Goal: Transaction & Acquisition: Subscribe to service/newsletter

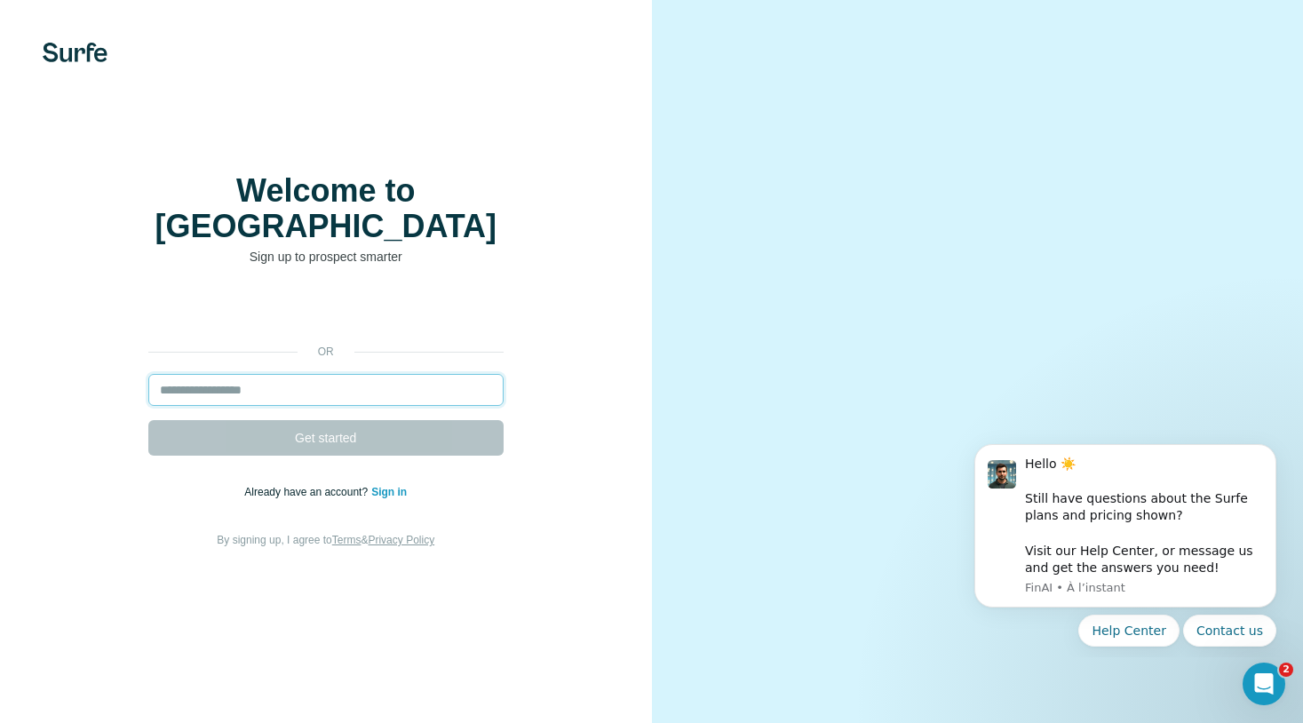
click at [427, 374] on input "email" at bounding box center [325, 390] width 355 height 32
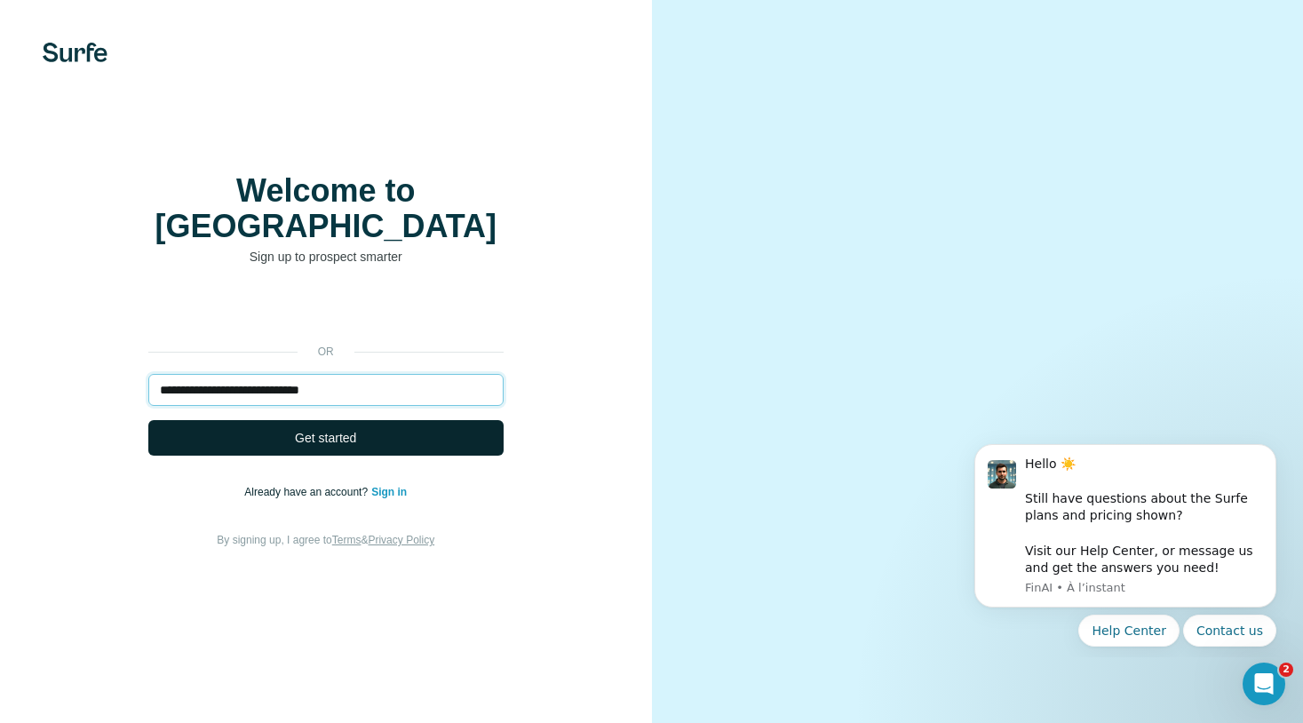
type input "**********"
click at [306, 429] on span "Get started" at bounding box center [325, 438] width 61 height 18
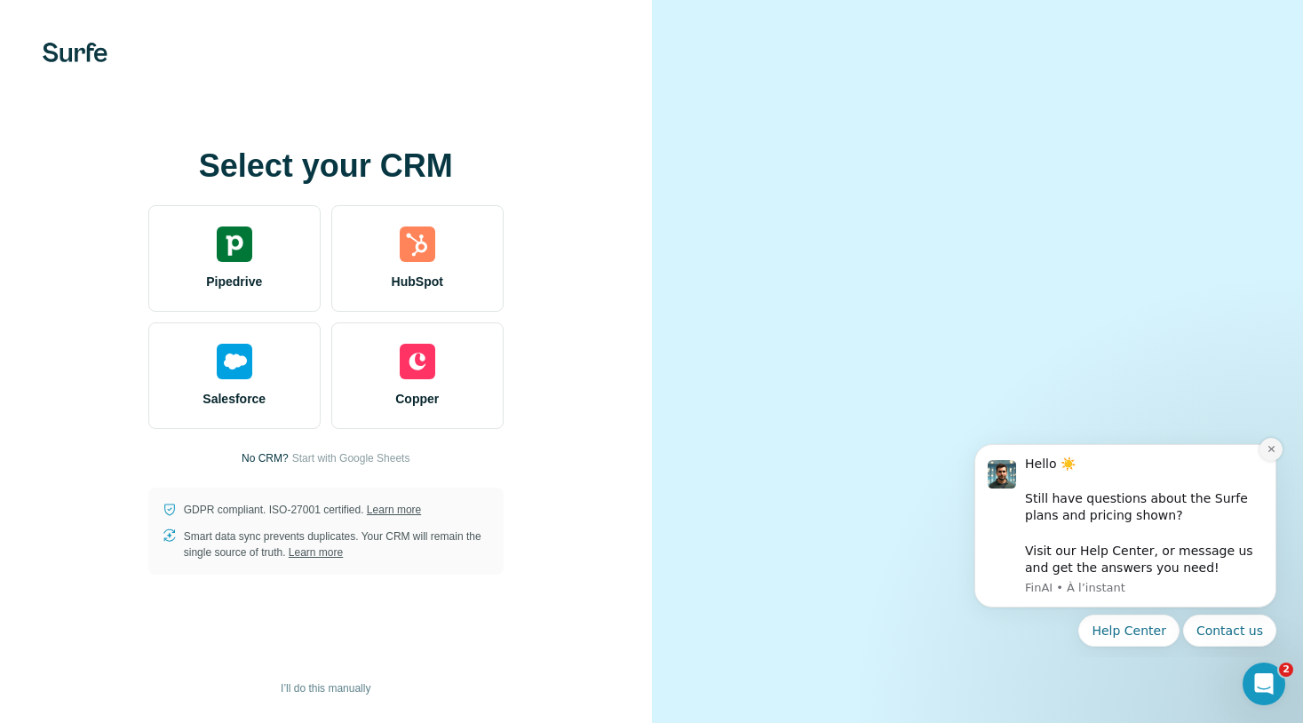
click at [1274, 443] on button "Dismiss notification" at bounding box center [1270, 449] width 23 height 23
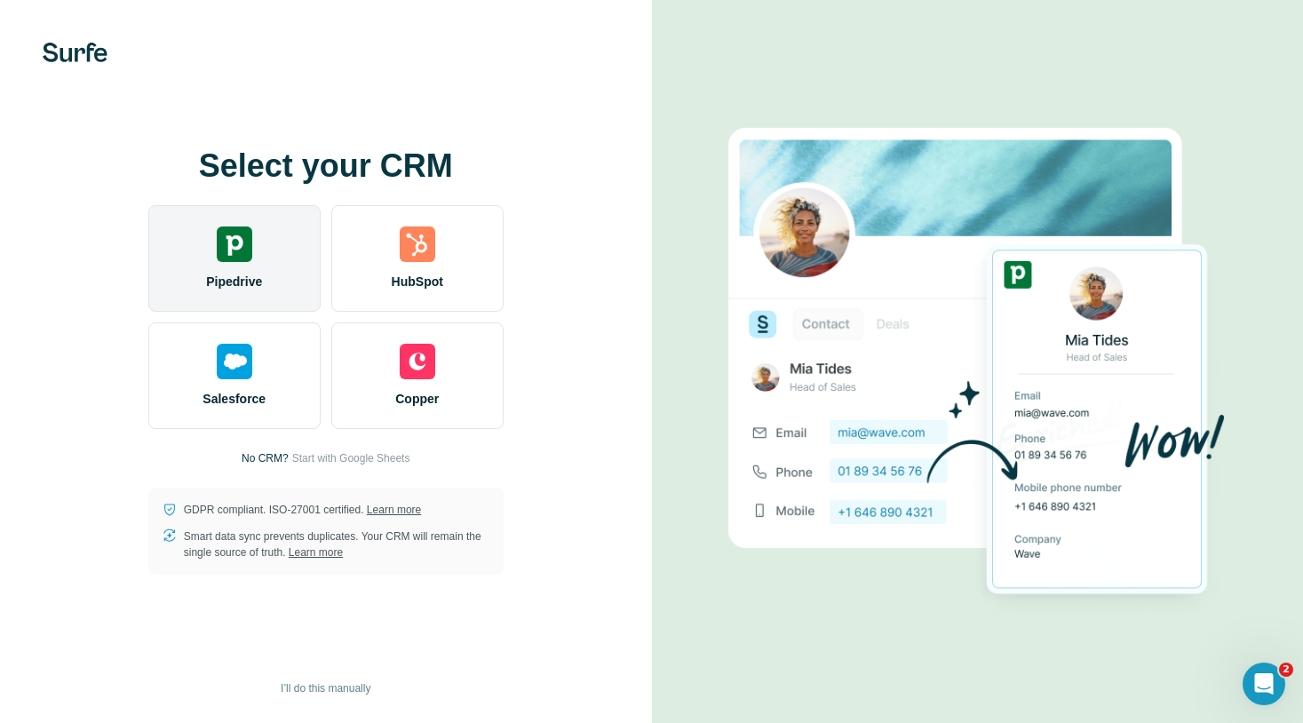
click at [253, 256] on div "Pipedrive" at bounding box center [234, 258] width 172 height 107
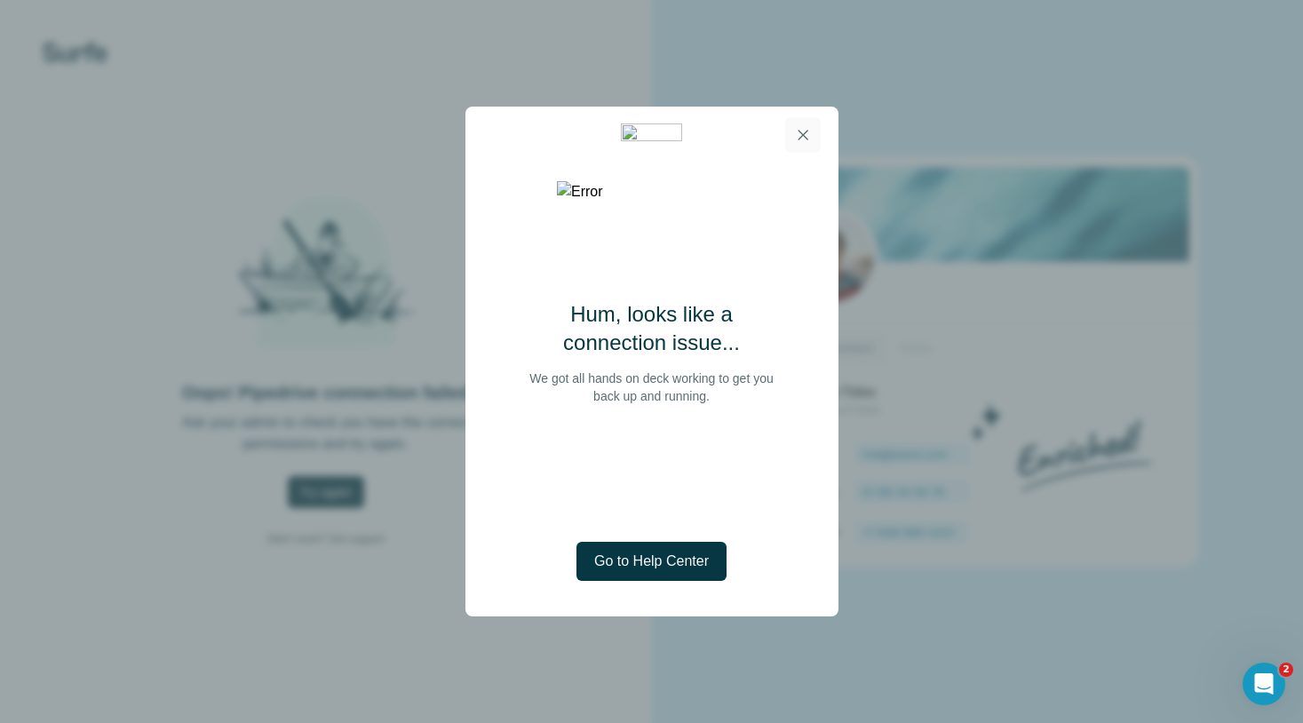
click at [800, 123] on button "button" at bounding box center [803, 135] width 36 height 36
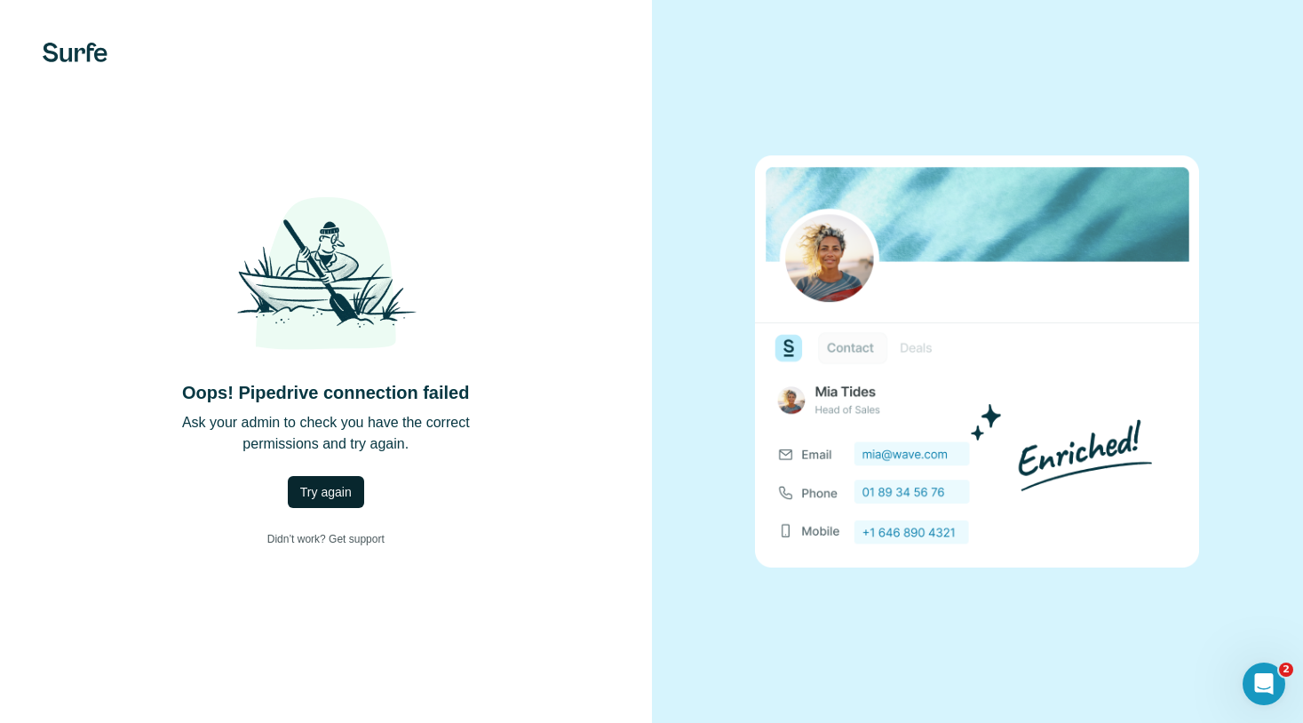
click at [345, 485] on span "Try again" at bounding box center [326, 492] width 52 height 18
